Goal: Task Accomplishment & Management: Use online tool/utility

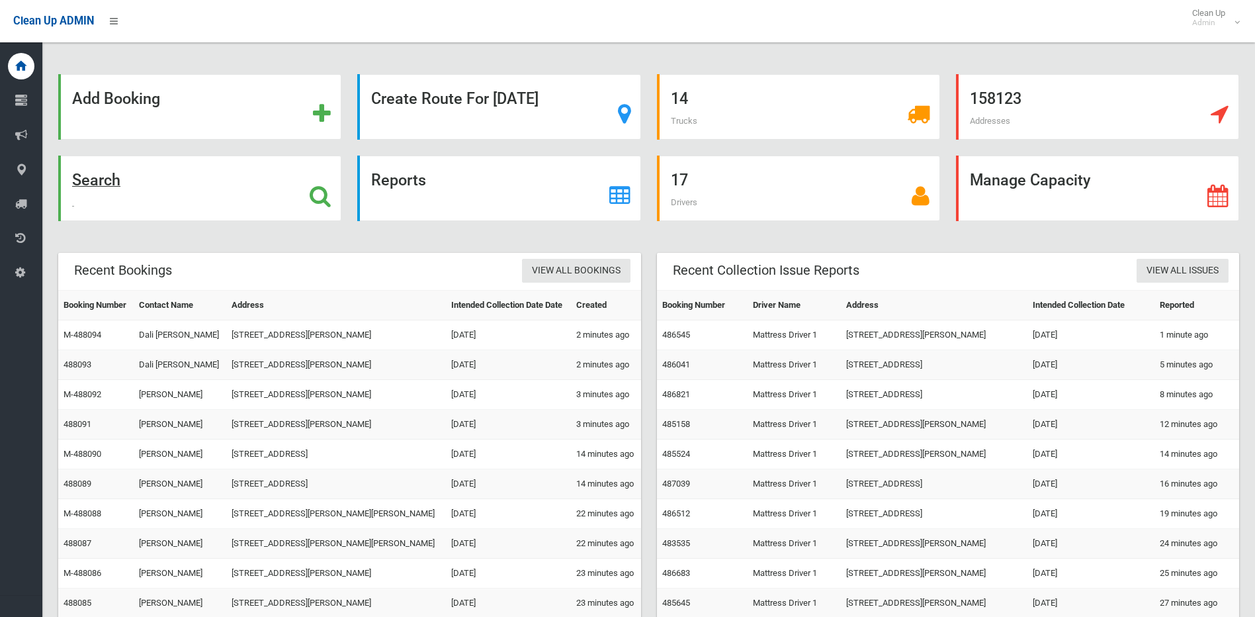
click at [316, 193] on icon at bounding box center [320, 196] width 21 height 22
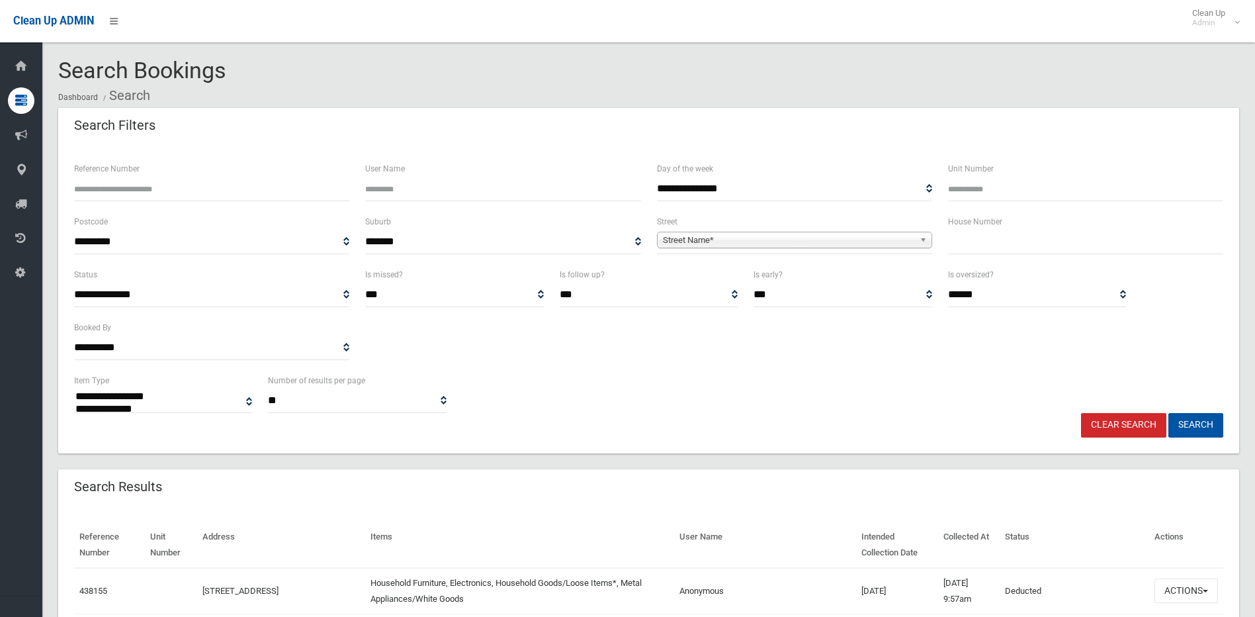
select select
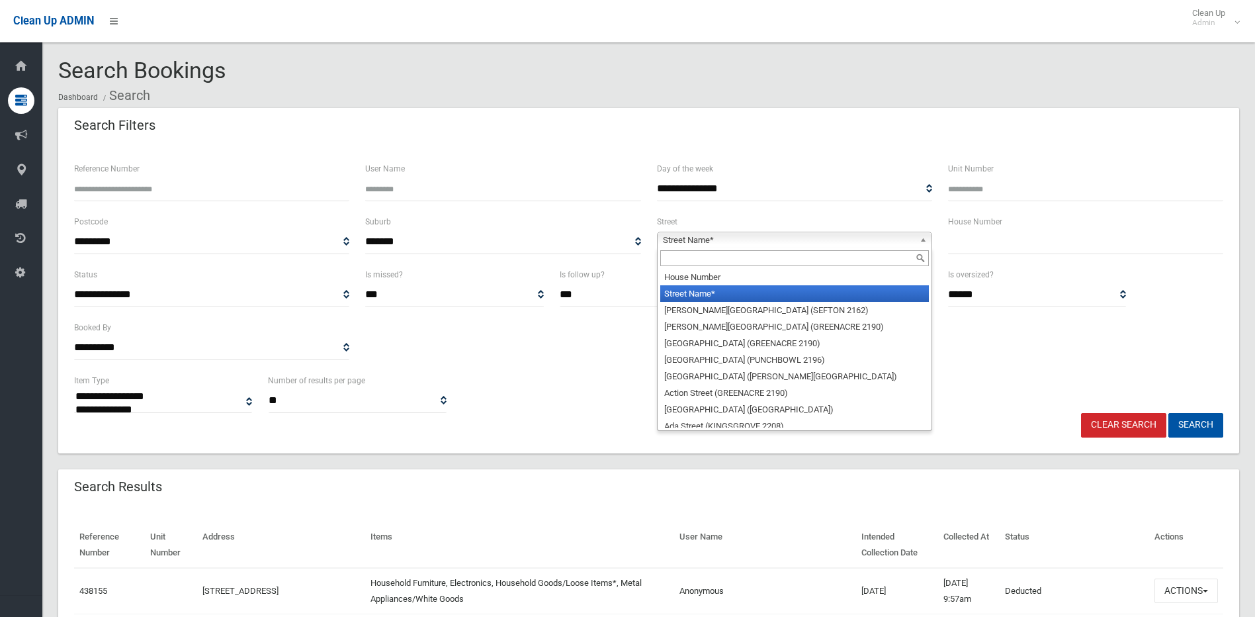
click at [732, 242] on span "Street Name*" at bounding box center [788, 240] width 251 height 16
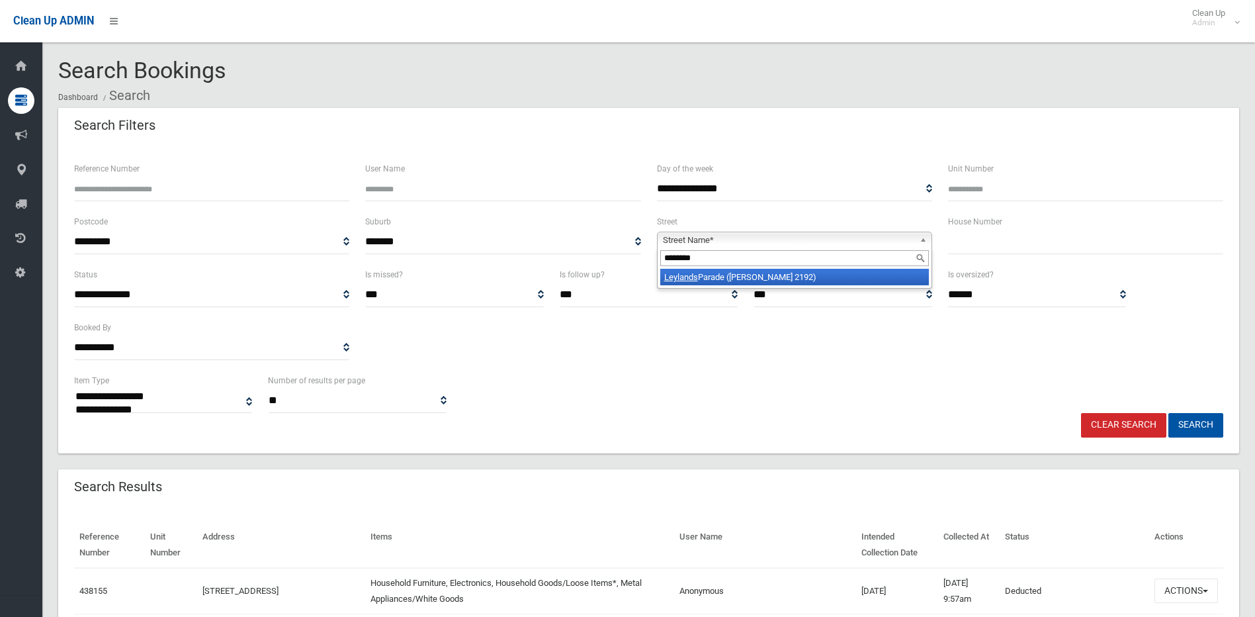
type input "********"
click at [719, 279] on li "Leylands Parade (BELMORE 2192)" at bounding box center [794, 277] width 269 height 17
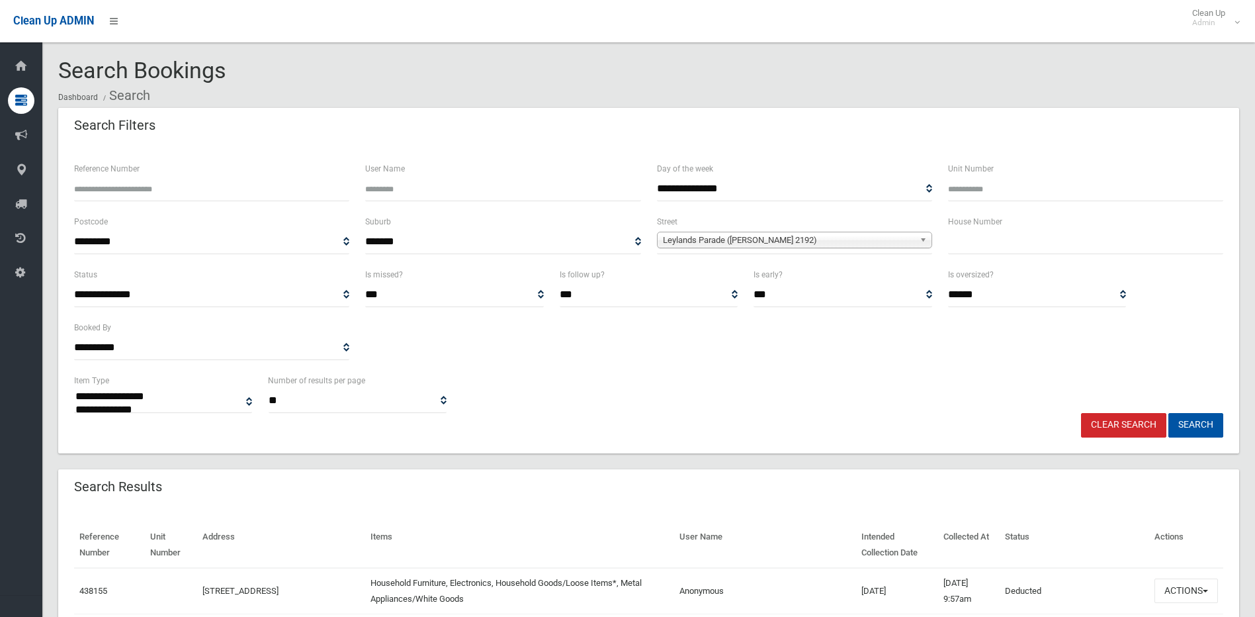
click at [970, 244] on input "text" at bounding box center [1085, 242] width 275 height 24
type input "**"
click at [1169, 413] on button "Search" at bounding box center [1196, 425] width 55 height 24
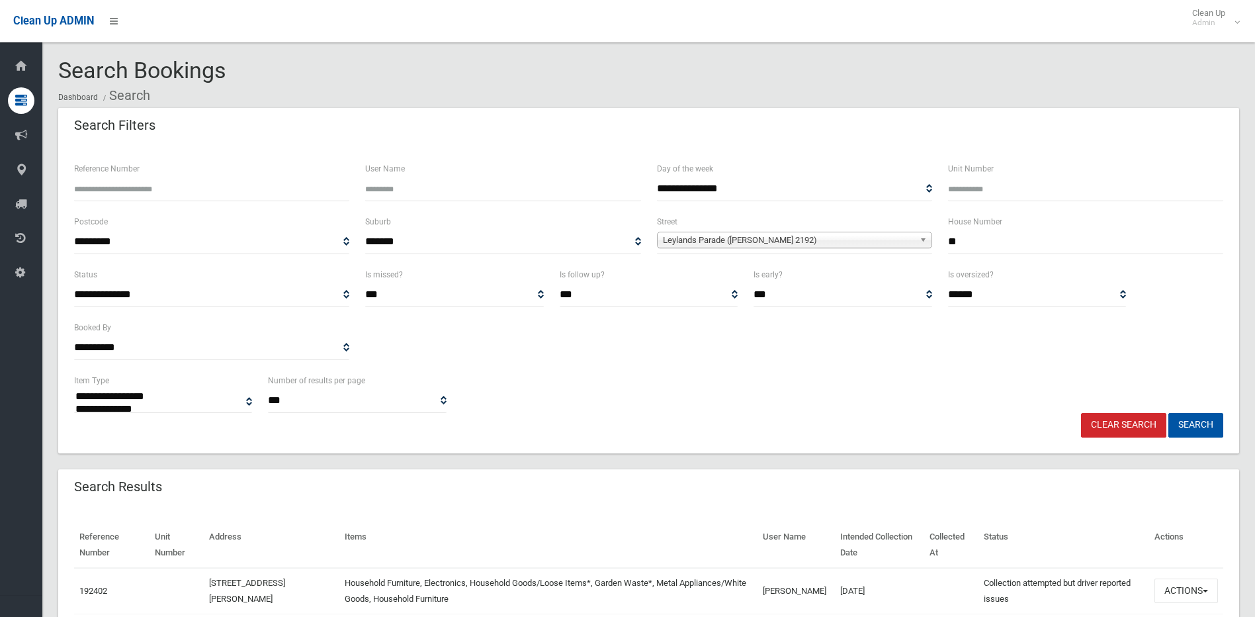
select select
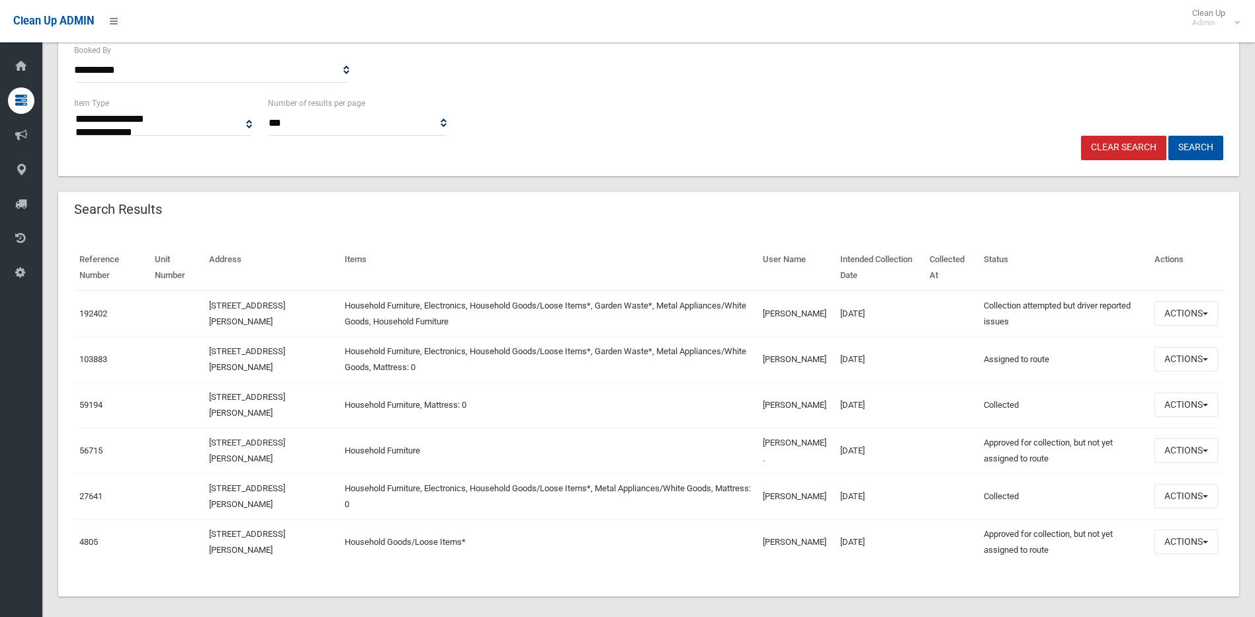
scroll to position [288, 0]
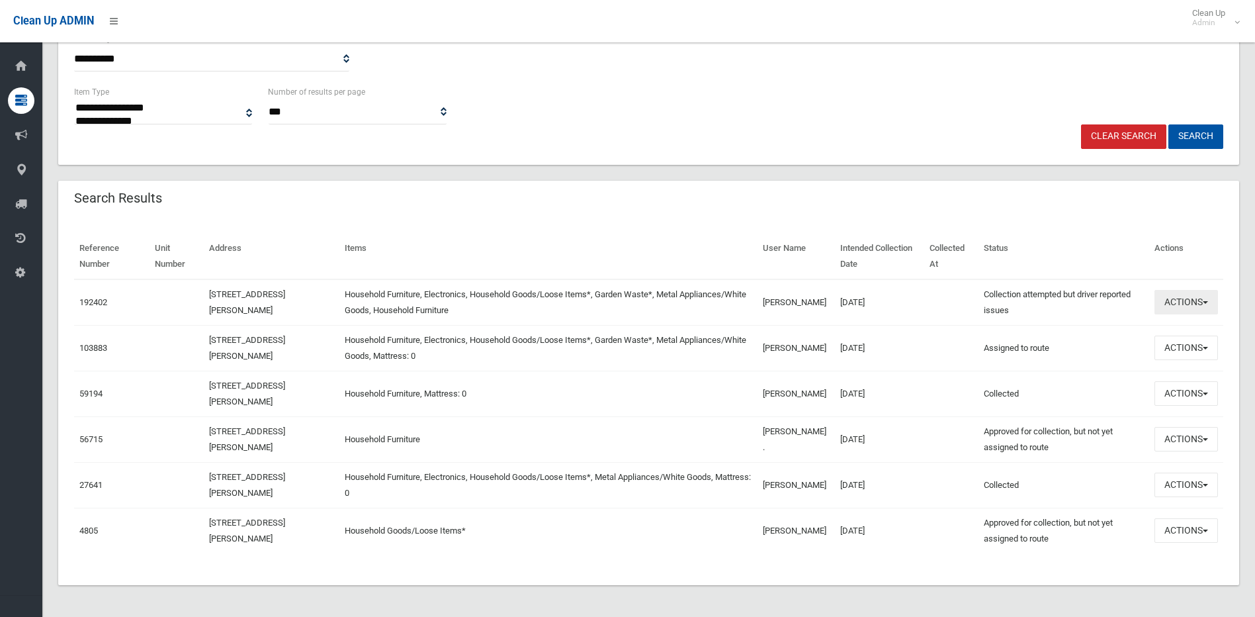
click at [1198, 302] on button "Actions" at bounding box center [1187, 302] width 64 height 24
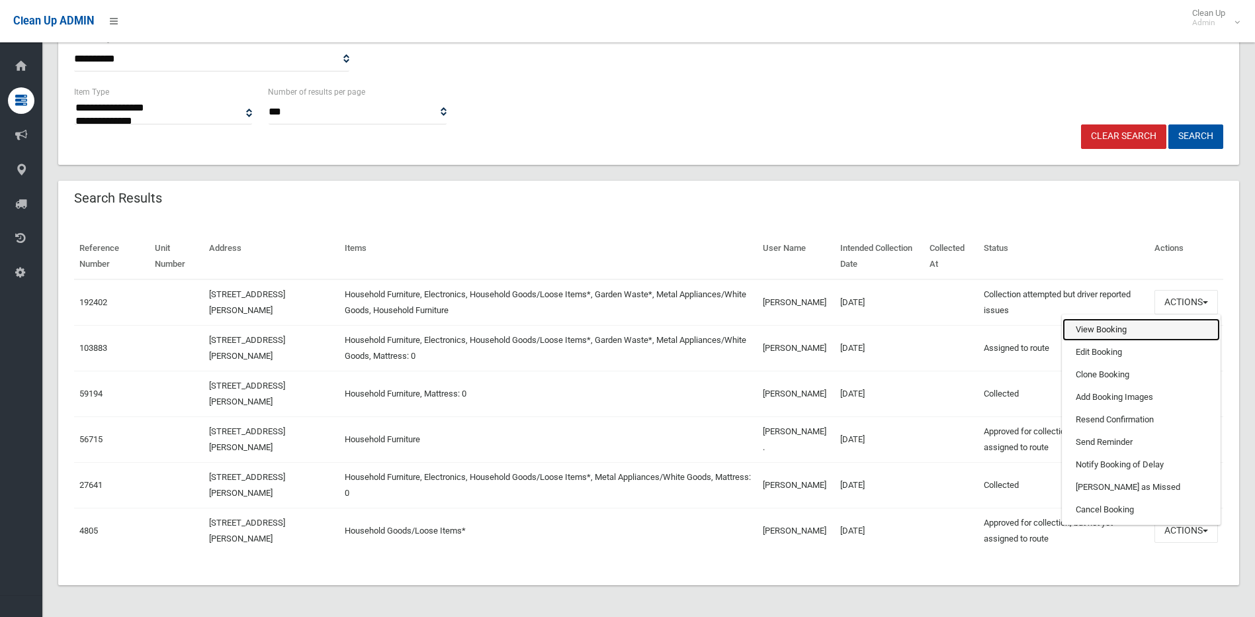
click at [1098, 321] on link "View Booking" at bounding box center [1141, 329] width 157 height 22
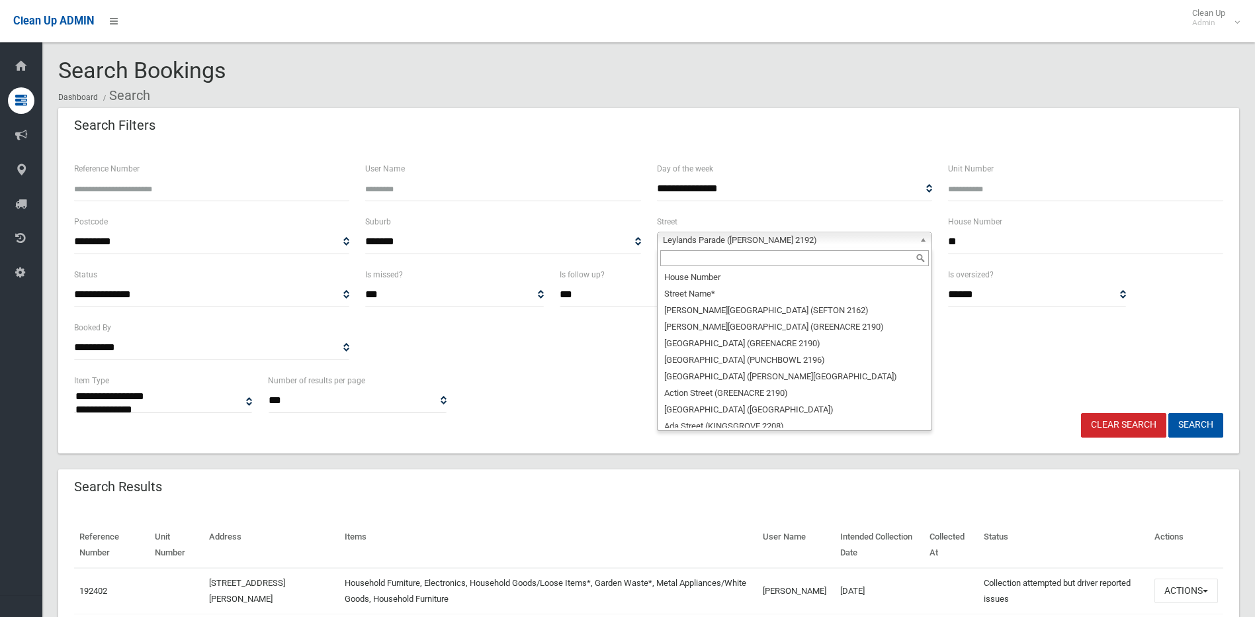
scroll to position [20569, 0]
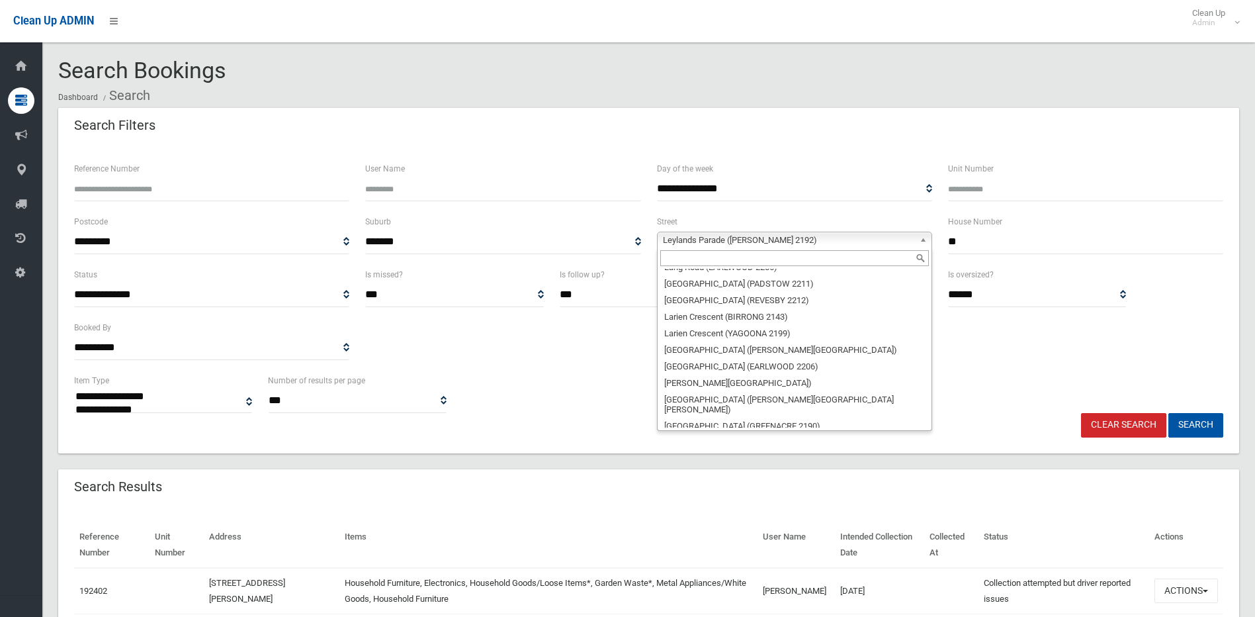
click at [736, 237] on span "Leylands Parade ([PERSON_NAME] 2192)" at bounding box center [788, 240] width 251 height 16
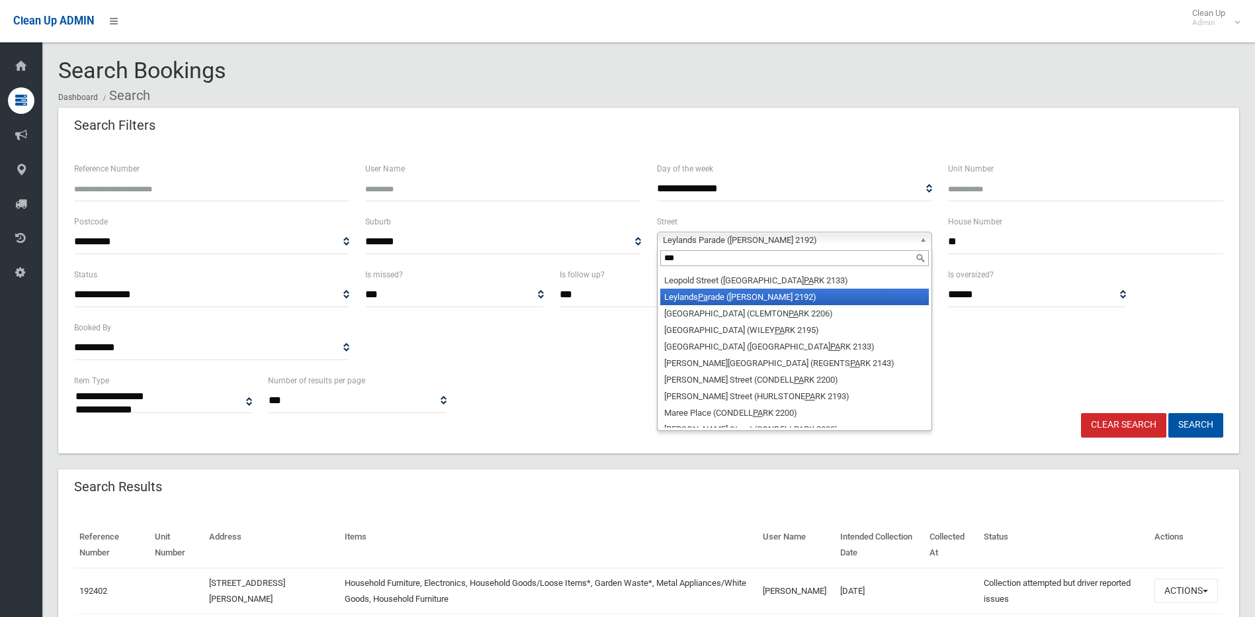
scroll to position [0, 0]
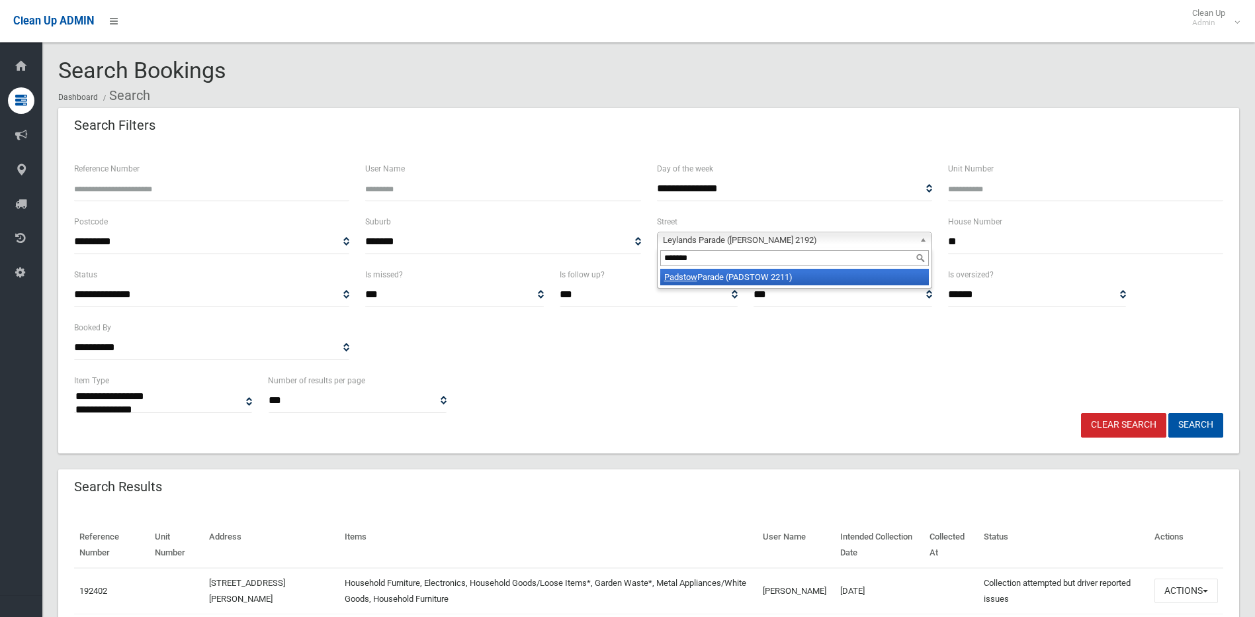
type input "*******"
click at [753, 278] on li "Padstow Parade (PADSTOW 2211)" at bounding box center [794, 277] width 269 height 17
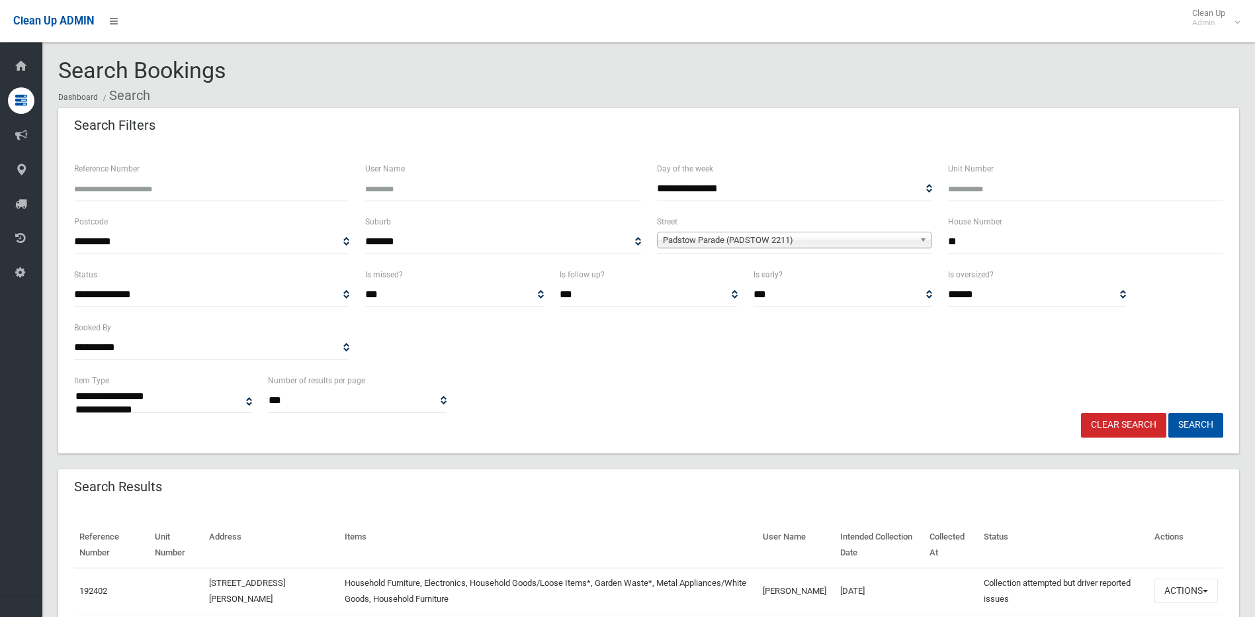
drag, startPoint x: 974, startPoint y: 243, endPoint x: 895, endPoint y: 245, distance: 78.8
click at [895, 245] on div "**********" at bounding box center [648, 240] width 1165 height 53
type input "**"
click at [1169, 413] on button "Search" at bounding box center [1196, 425] width 55 height 24
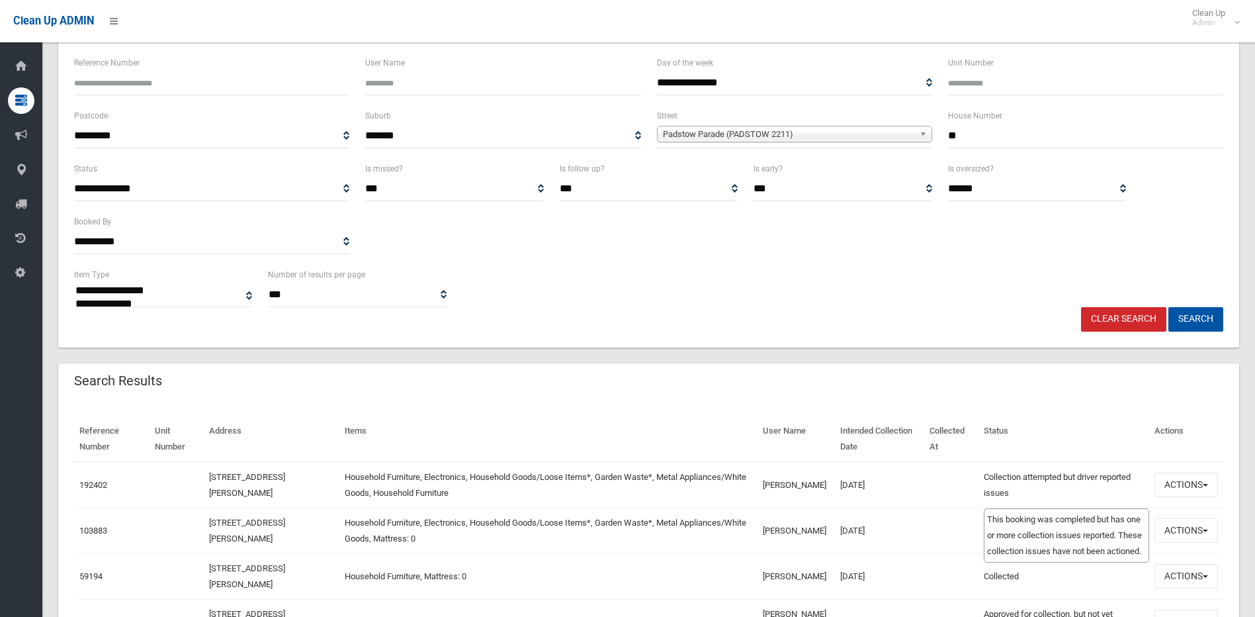
scroll to position [132, 0]
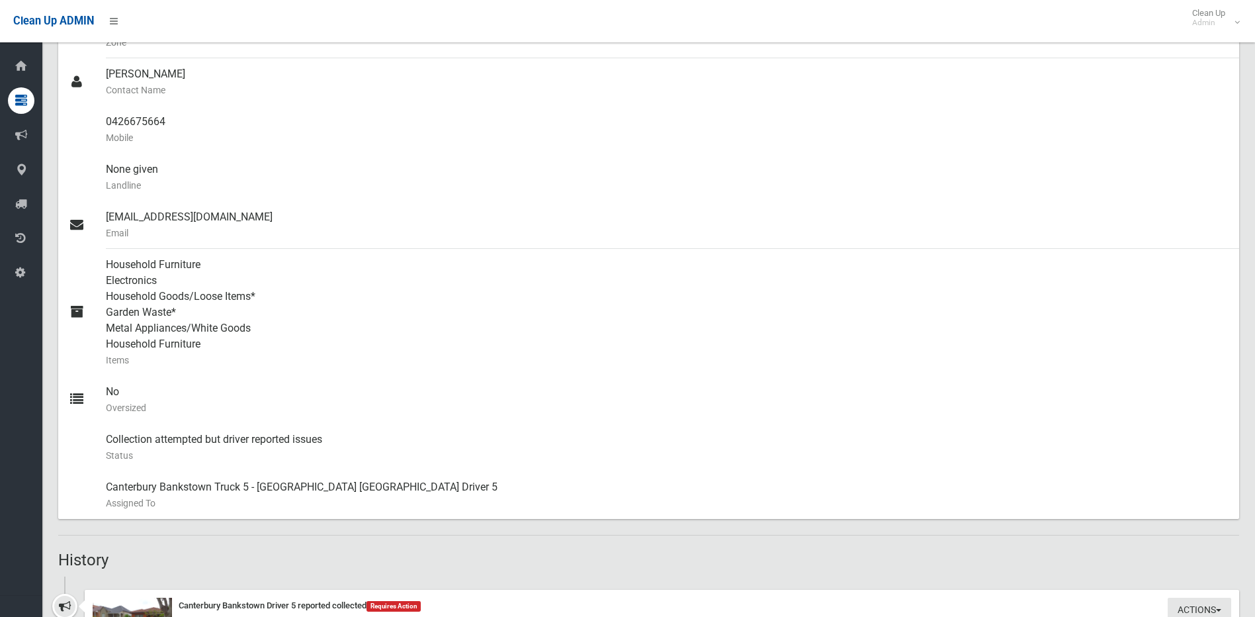
scroll to position [463, 0]
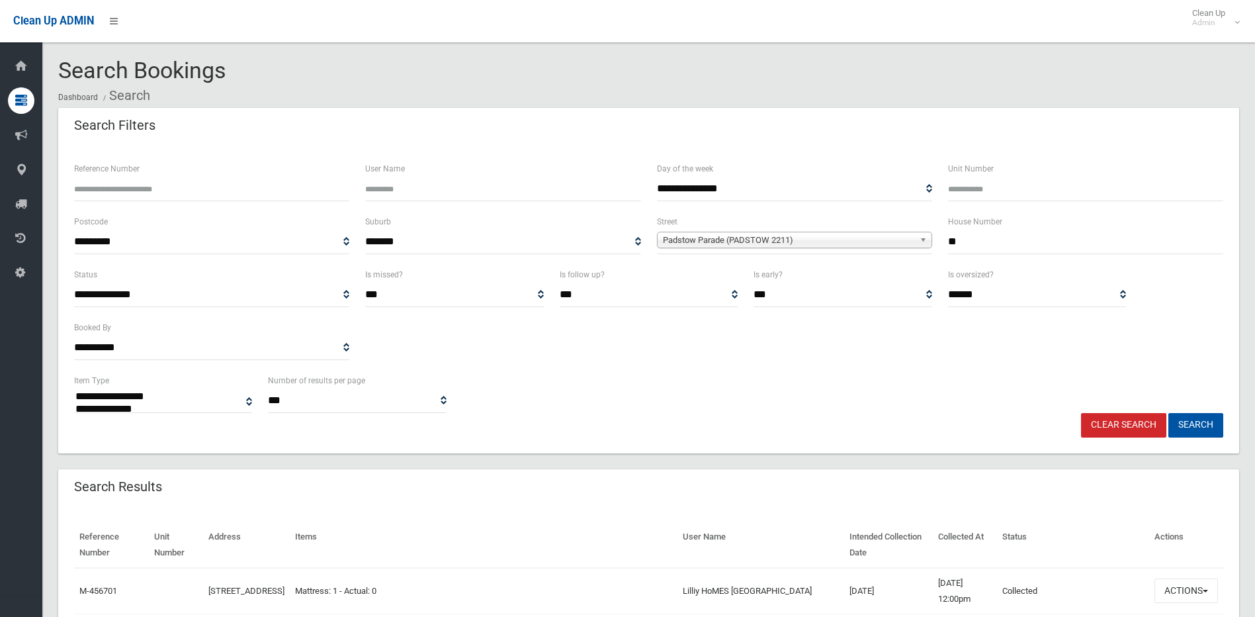
select select
click at [1231, 20] on span "Clean Up Admin" at bounding box center [1212, 18] width 53 height 20
click at [1225, 53] on link "Logout" at bounding box center [1212, 57] width 69 height 22
